Goal: Transaction & Acquisition: Purchase product/service

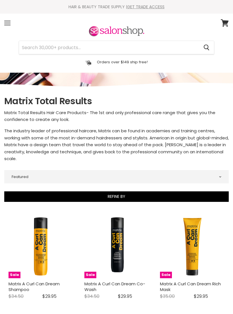
select select "manual"
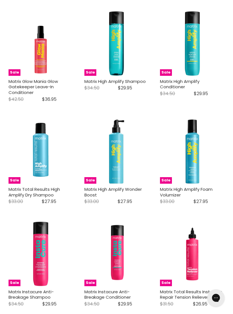
scroll to position [927, 0]
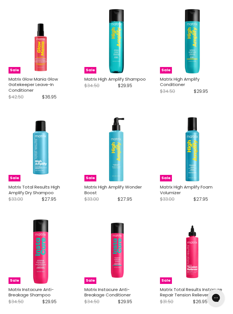
click at [125, 184] on link "Matrix High Amplify Wonder Boost" at bounding box center [112, 190] width 57 height 12
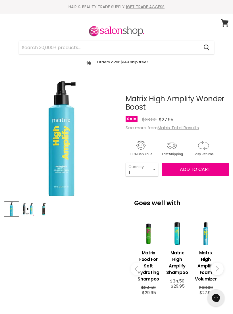
click at [210, 255] on h3 "Matrix High Amplify Foam Volumizer" at bounding box center [205, 266] width 23 height 33
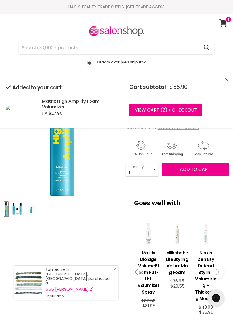
click at [176, 111] on link "View cart ( 2 ) / Checkout" at bounding box center [165, 110] width 73 height 12
